Goal: Find specific page/section: Find specific page/section

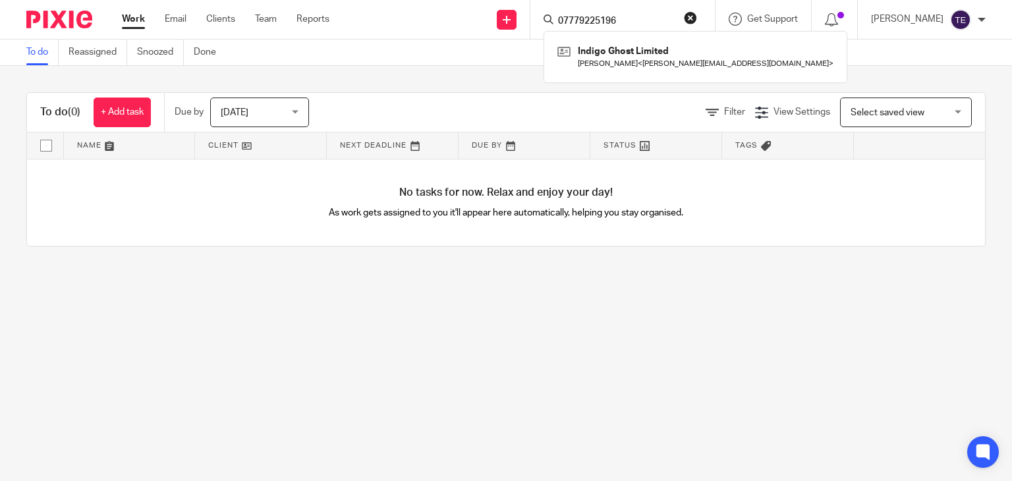
click at [697, 13] on button "reset" at bounding box center [690, 17] width 13 height 13
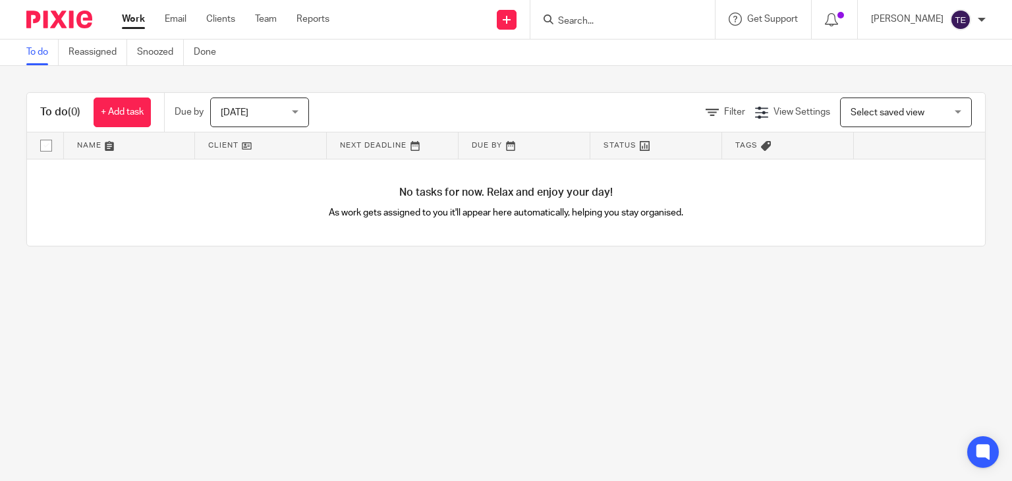
click at [607, 20] on input "Search" at bounding box center [616, 22] width 119 height 12
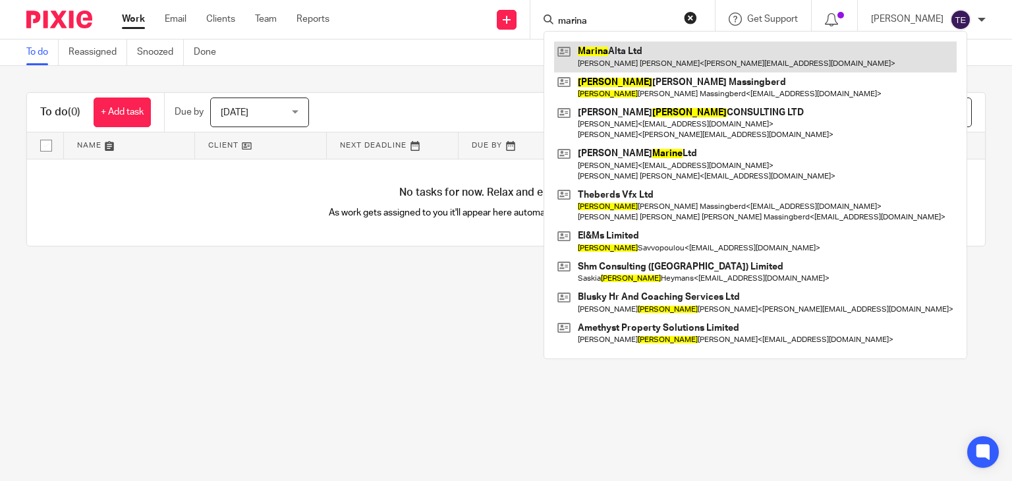
type input "marina"
click at [642, 56] on link at bounding box center [755, 56] width 402 height 30
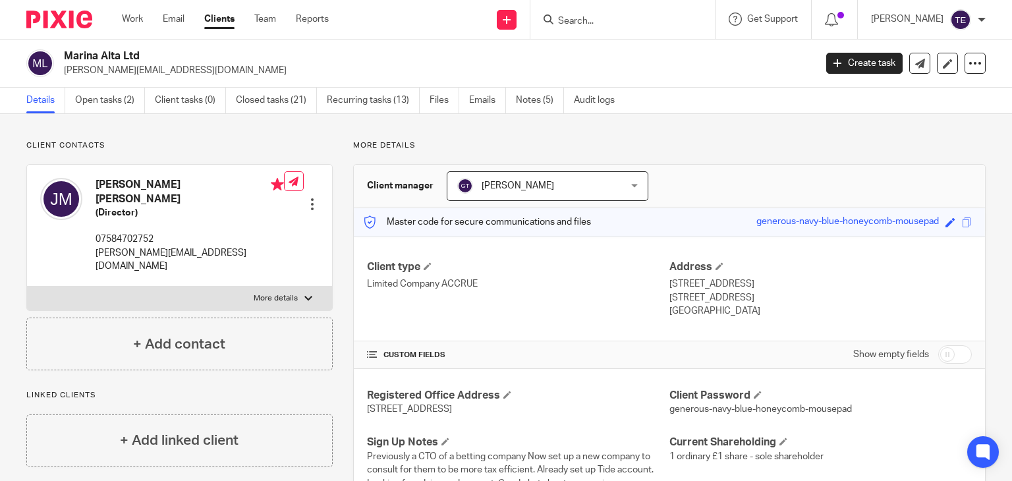
click at [612, 26] on input "Search" at bounding box center [616, 22] width 119 height 12
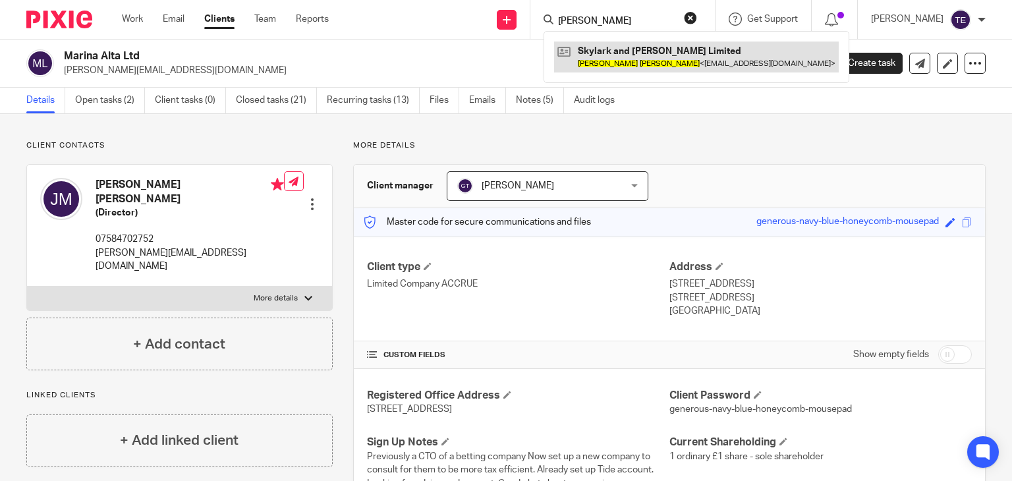
type input "andy hames"
click at [653, 47] on link at bounding box center [696, 56] width 285 height 30
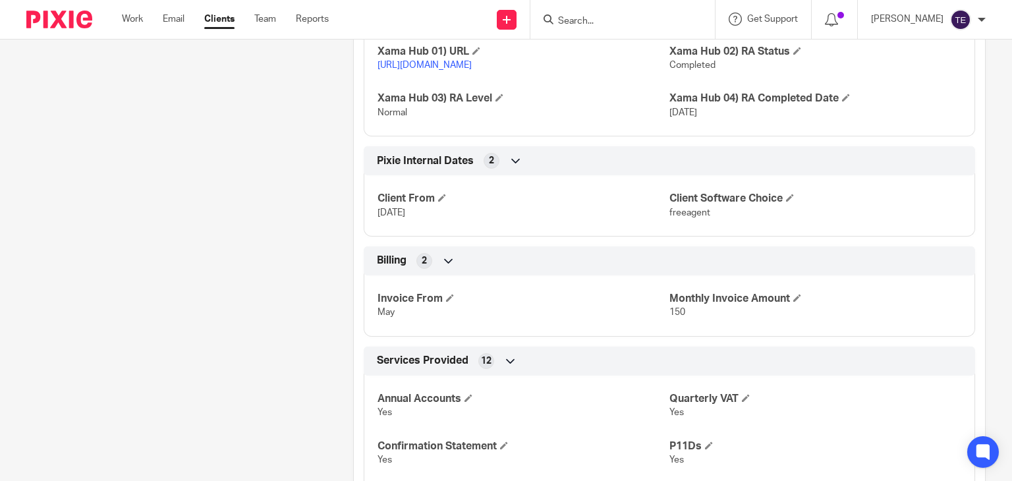
scroll to position [1662, 0]
click at [634, 20] on input "Search" at bounding box center [616, 22] width 119 height 12
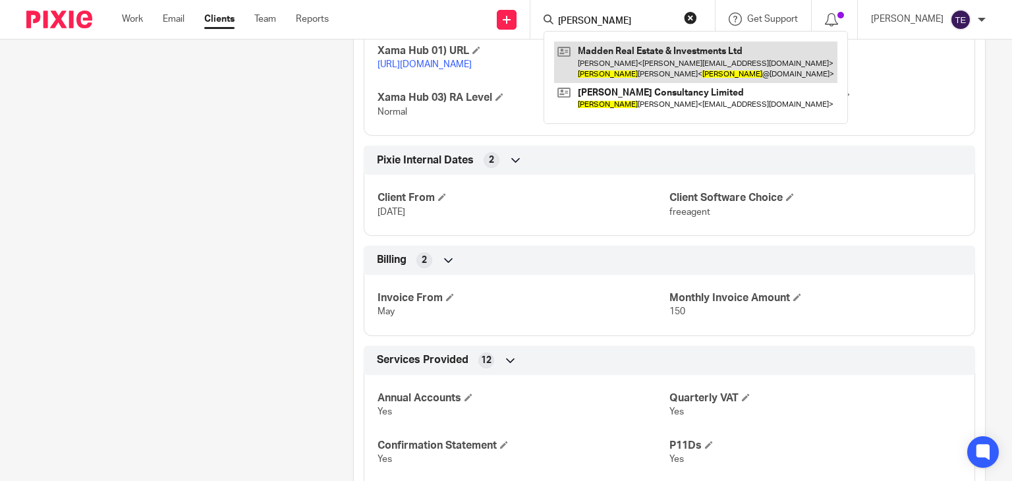
type input "toby"
click at [655, 66] on link at bounding box center [695, 61] width 283 height 41
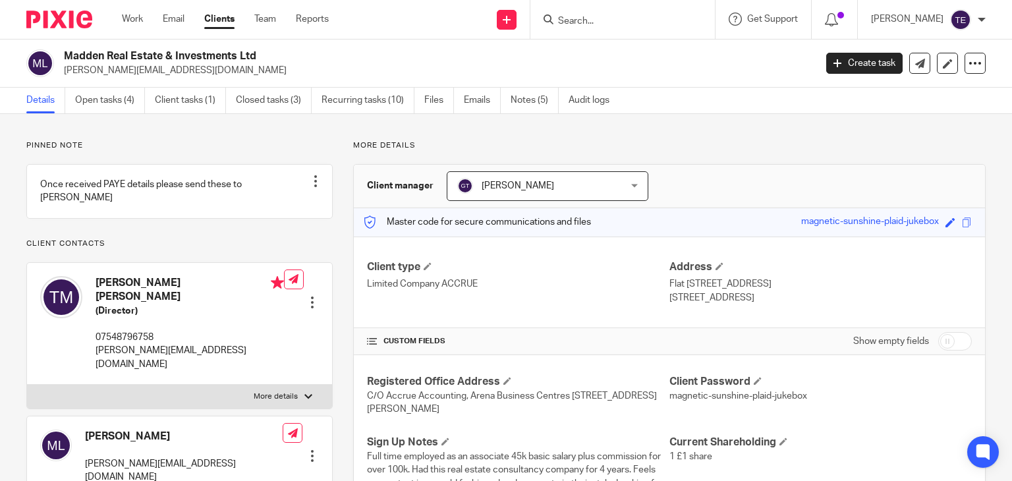
click at [601, 16] on input "Search" at bounding box center [616, 22] width 119 height 12
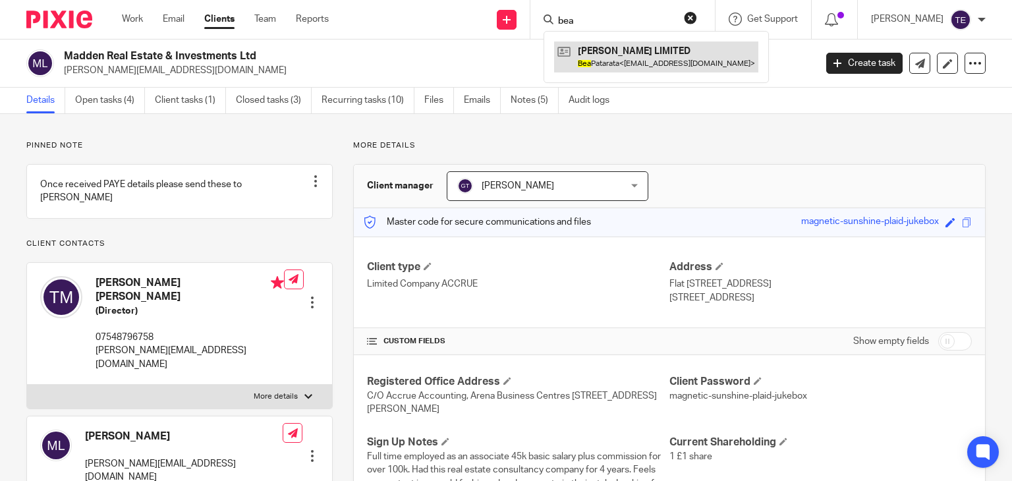
type input "bea"
click at [627, 70] on link at bounding box center [656, 56] width 204 height 30
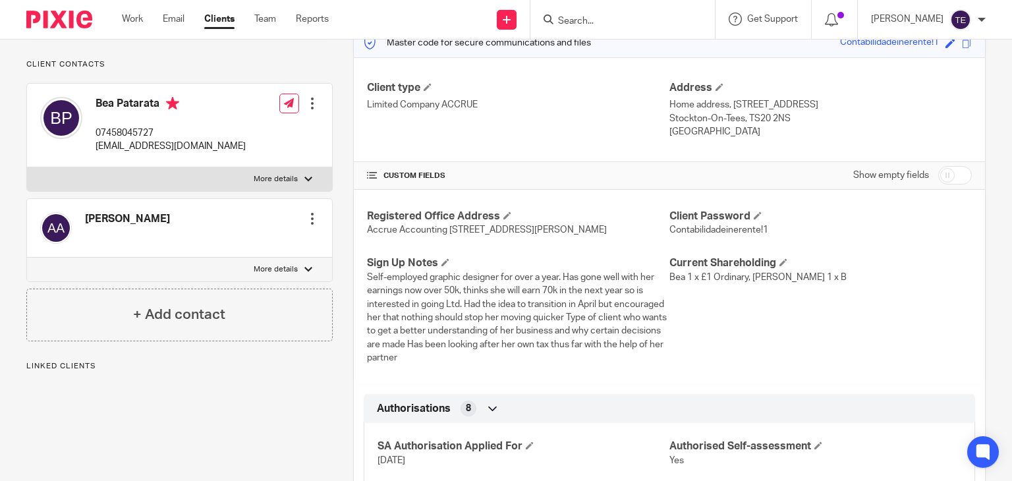
scroll to position [245, 0]
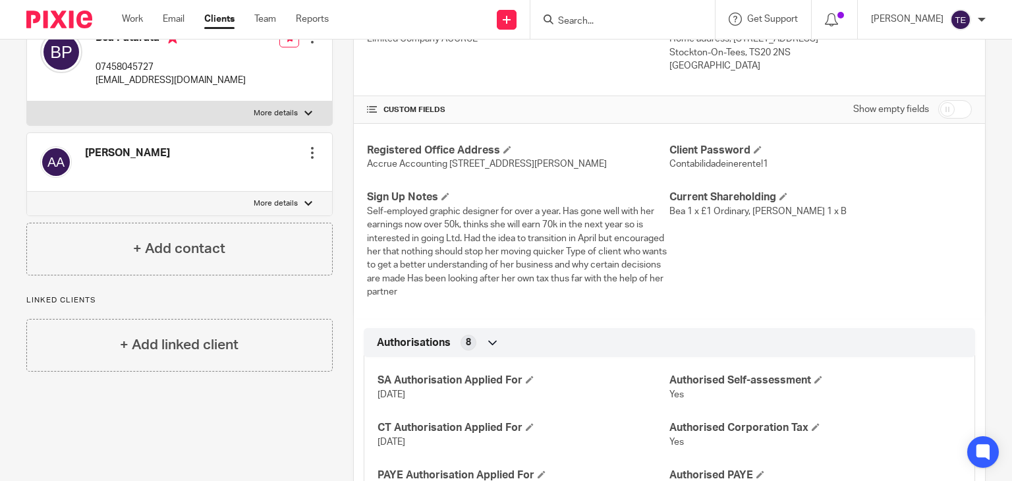
click at [603, 24] on input "Search" at bounding box center [616, 22] width 119 height 12
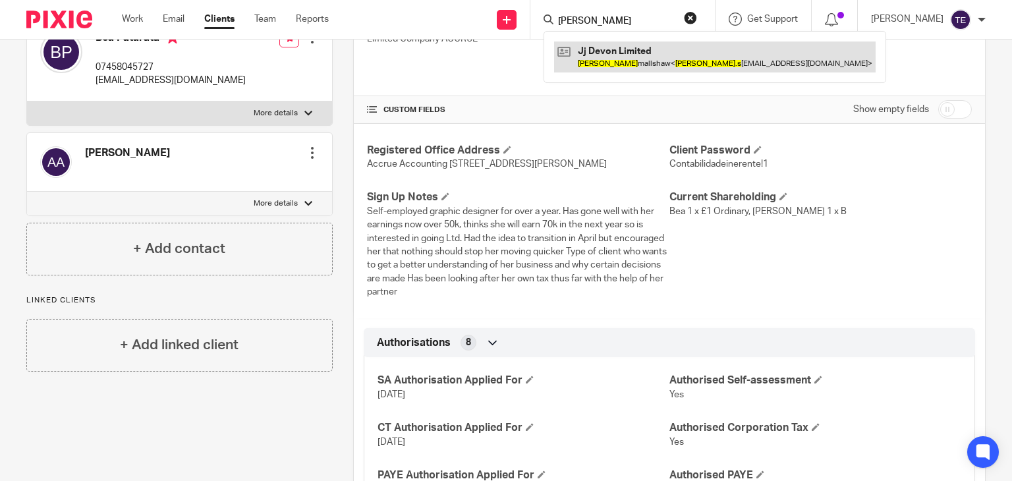
type input "[PERSON_NAME]"
click at [629, 47] on link at bounding box center [714, 56] width 321 height 30
